Goal: Find specific page/section: Find specific page/section

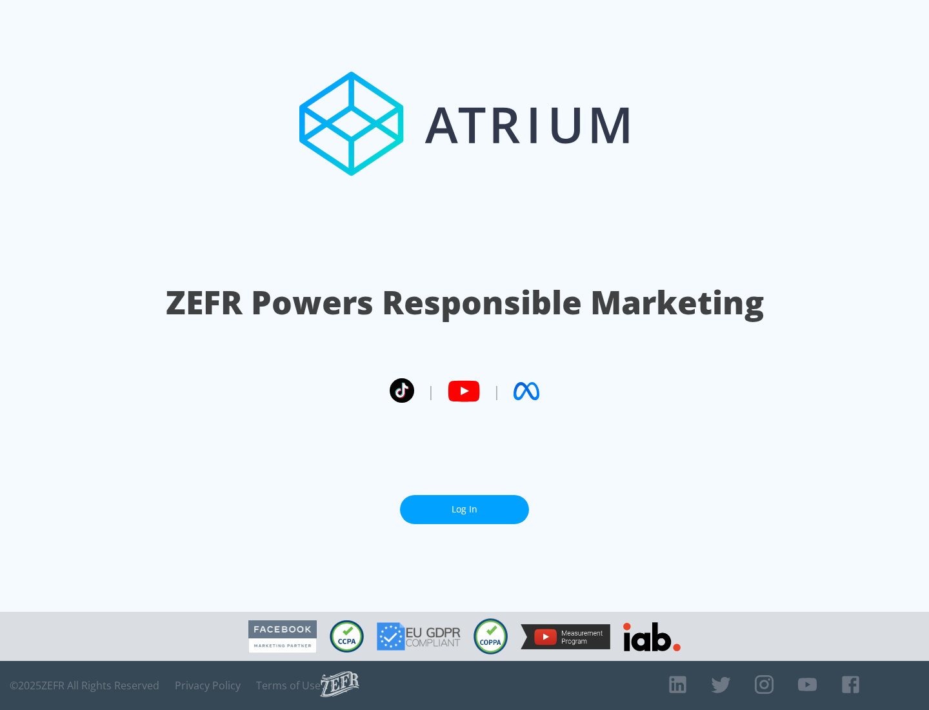
click at [465, 504] on link "Log In" at bounding box center [464, 509] width 129 height 29
